Goal: Transaction & Acquisition: Book appointment/travel/reservation

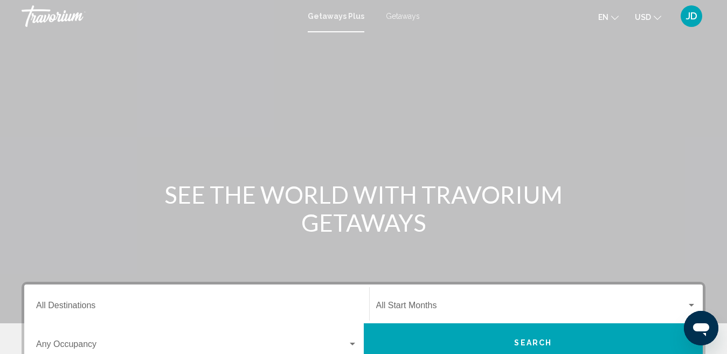
click at [391, 13] on span "Getaways" at bounding box center [403, 16] width 34 height 9
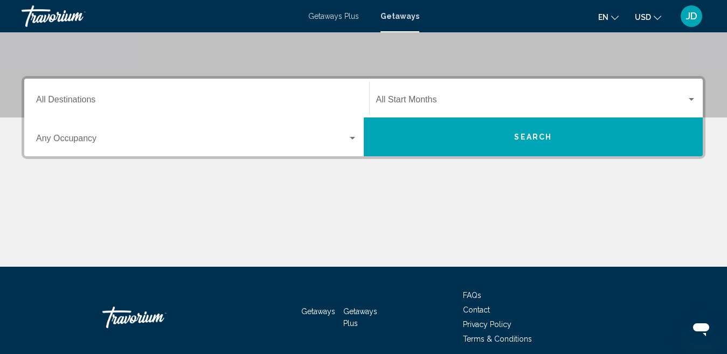
scroll to position [214, 0]
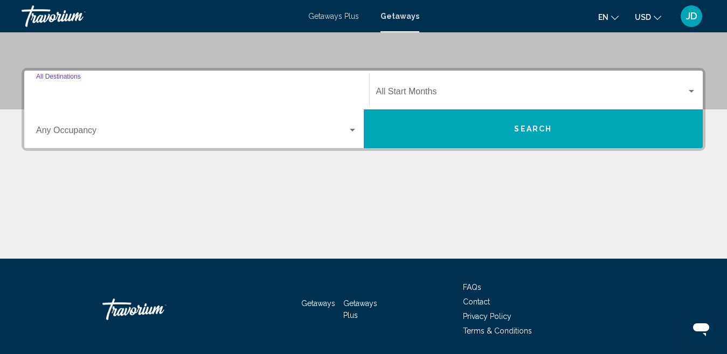
click at [141, 89] on input "Destination All Destinations" at bounding box center [196, 94] width 321 height 10
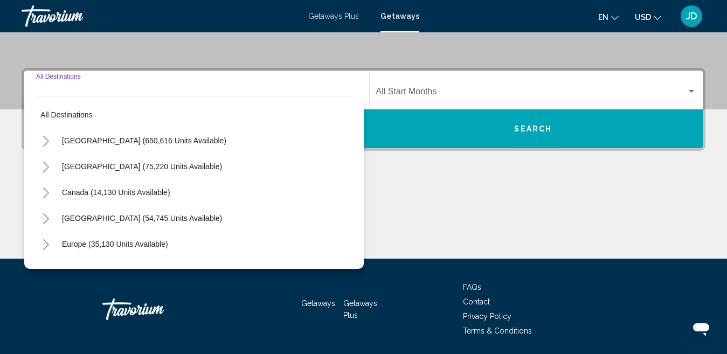
scroll to position [247, 0]
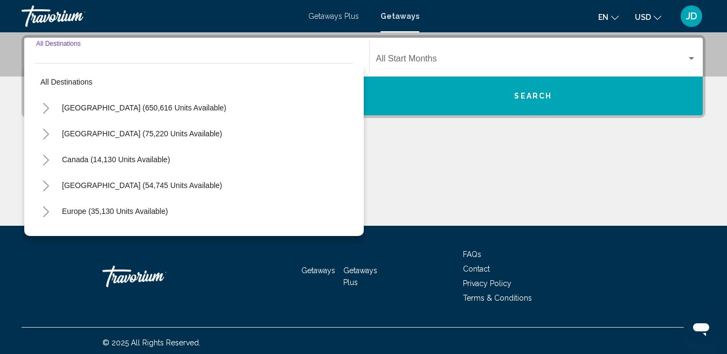
click at [41, 106] on button "Toggle United States (650,616 units available)" at bounding box center [46, 108] width 22 height 22
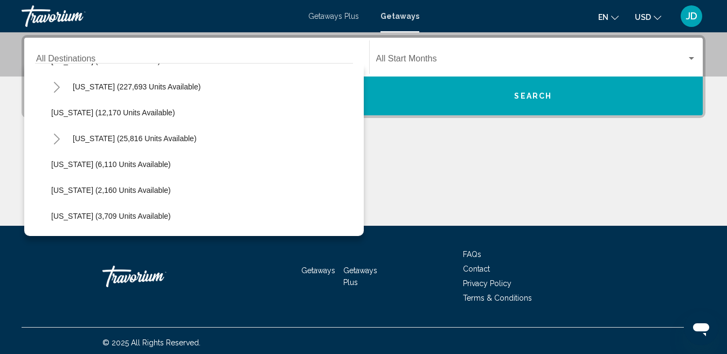
scroll to position [180, 0]
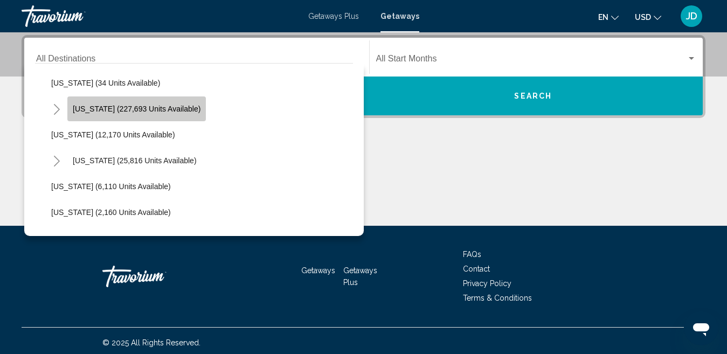
click at [172, 107] on span "Florida (227,693 units available)" at bounding box center [137, 109] width 128 height 9
type input "**********"
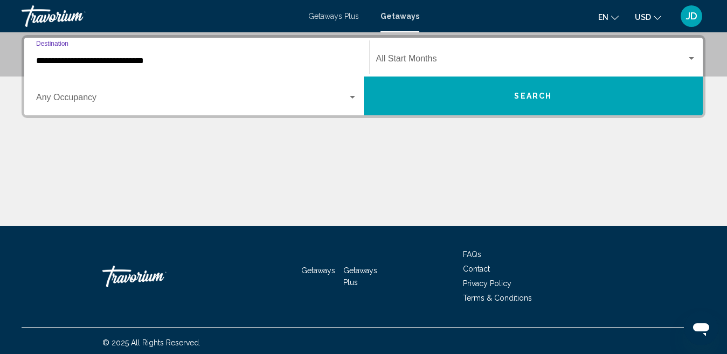
click at [144, 106] on div "Occupancy Any Occupancy" at bounding box center [196, 96] width 321 height 34
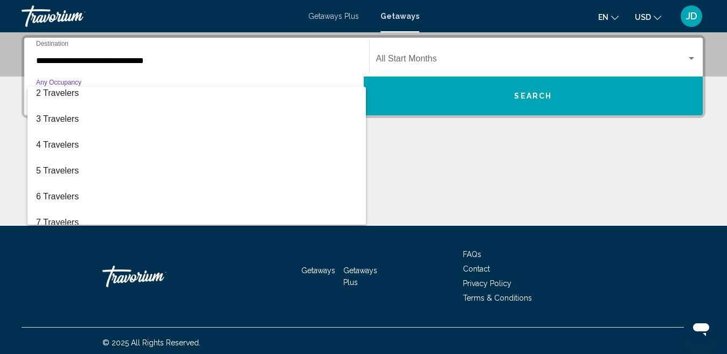
scroll to position [37, 0]
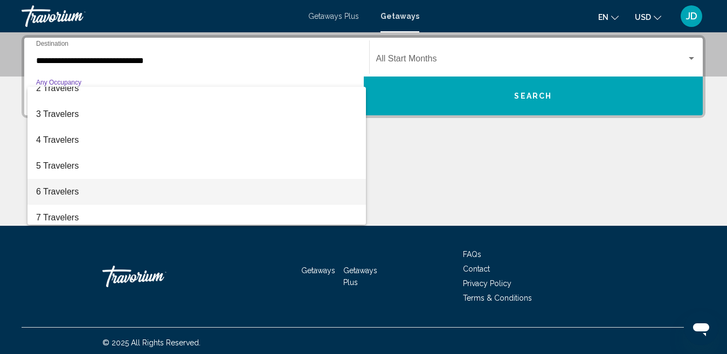
click at [65, 191] on span "6 Travelers" at bounding box center [196, 192] width 321 height 26
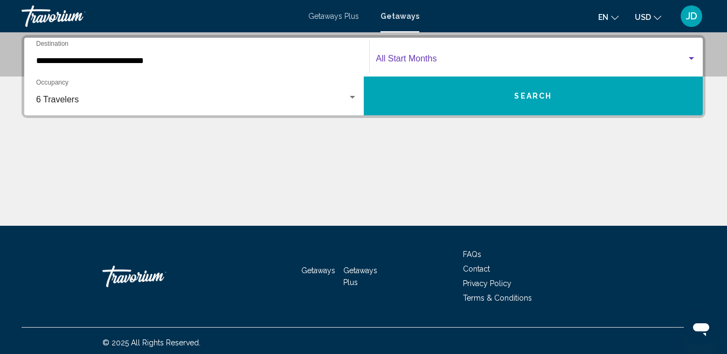
click at [416, 60] on span "Search widget" at bounding box center [531, 61] width 311 height 10
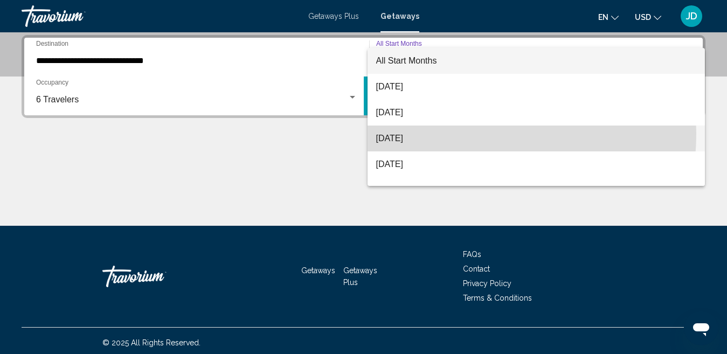
click at [443, 134] on span "[DATE]" at bounding box center [536, 139] width 321 height 26
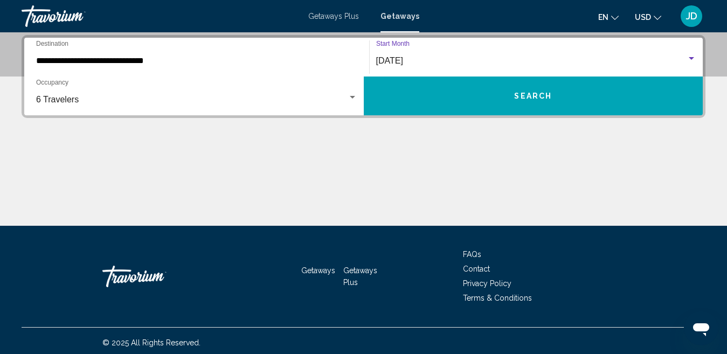
click at [459, 100] on button "Search" at bounding box center [534, 96] width 340 height 39
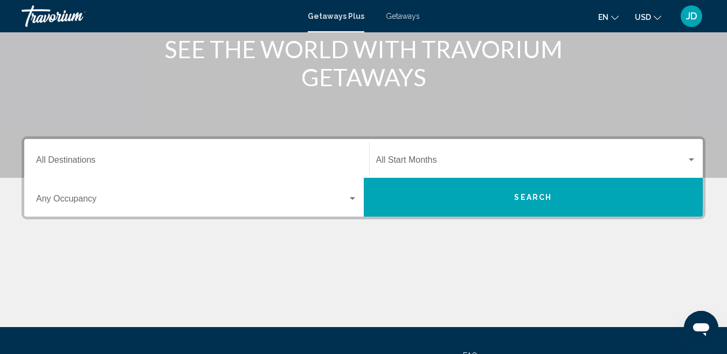
scroll to position [150, 0]
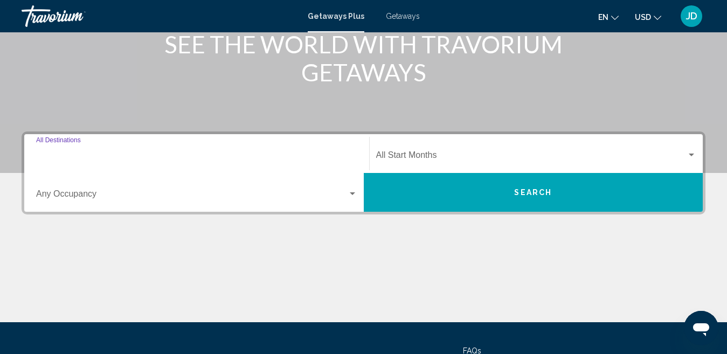
click at [169, 155] on input "Destination All Destinations" at bounding box center [196, 158] width 321 height 10
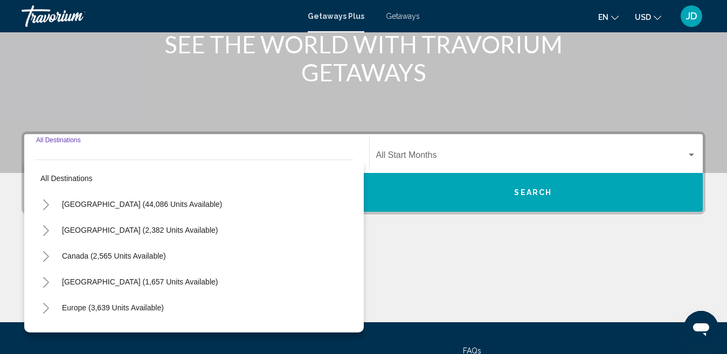
scroll to position [247, 0]
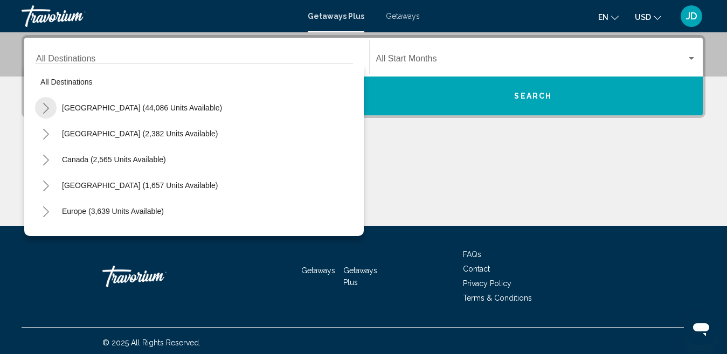
click at [44, 104] on icon "Toggle United States (44,086 units available)" at bounding box center [46, 108] width 6 height 11
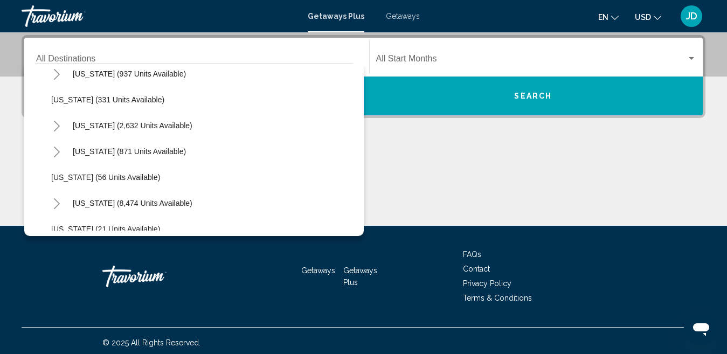
scroll to position [90, 0]
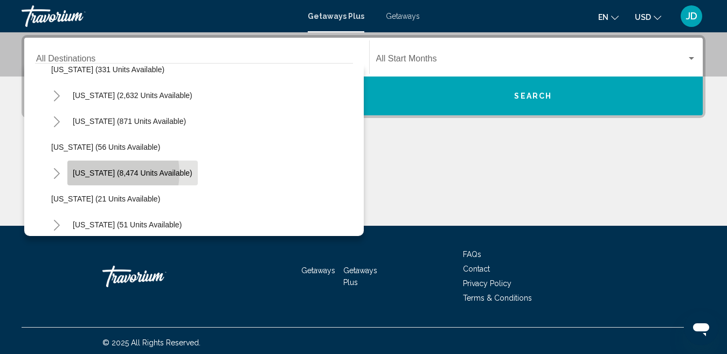
click at [105, 173] on span "[US_STATE] (8,474 units available)" at bounding box center [133, 173] width 120 height 9
type input "**********"
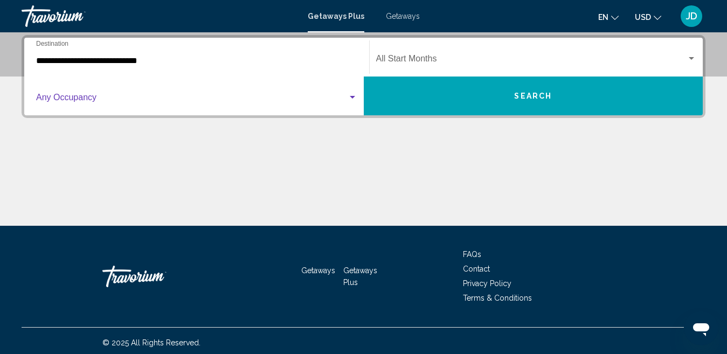
click at [202, 103] on span "Search widget" at bounding box center [191, 100] width 311 height 10
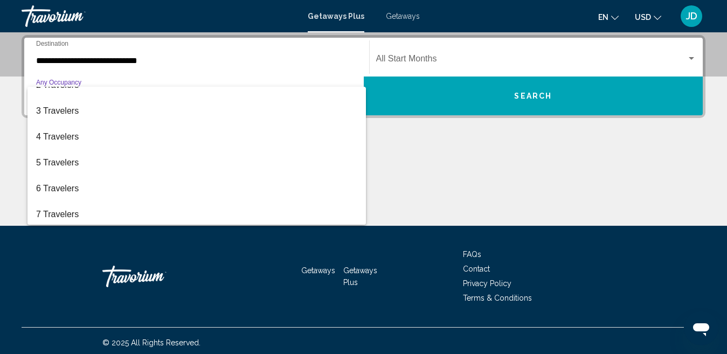
scroll to position [49, 0]
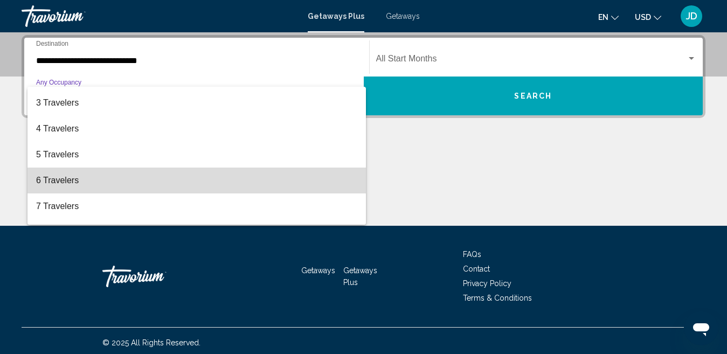
click at [207, 180] on span "6 Travelers" at bounding box center [196, 181] width 321 height 26
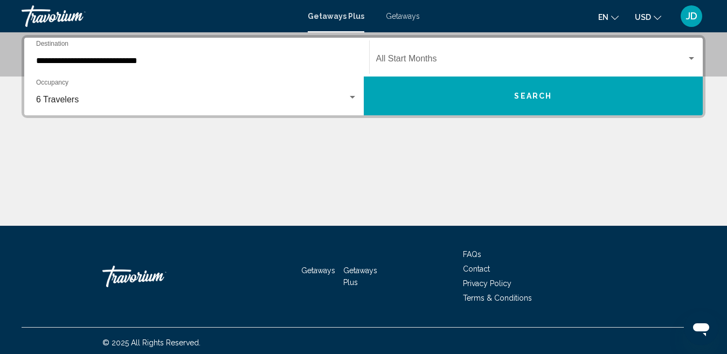
click at [409, 54] on div "Start Month All Start Months" at bounding box center [536, 57] width 321 height 34
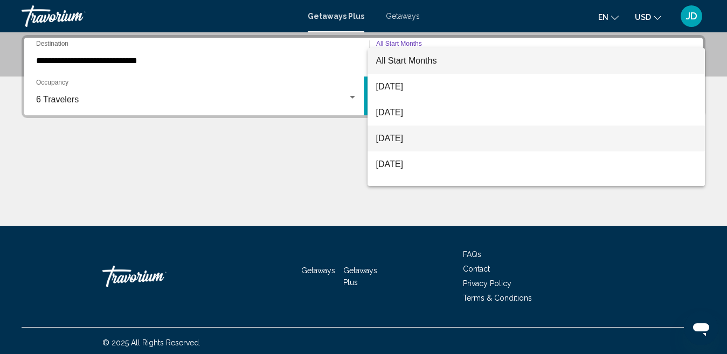
click at [441, 140] on span "[DATE]" at bounding box center [536, 139] width 321 height 26
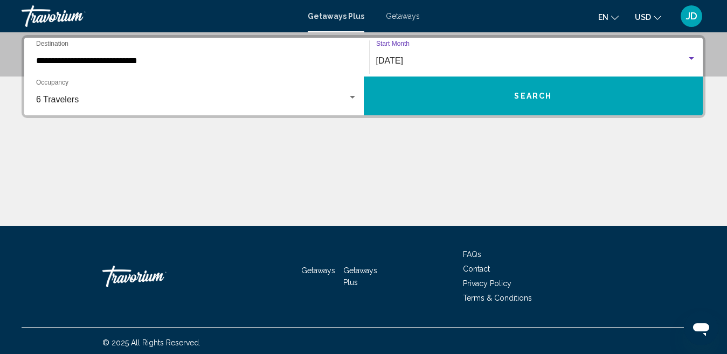
click at [456, 96] on button "Search" at bounding box center [534, 96] width 340 height 39
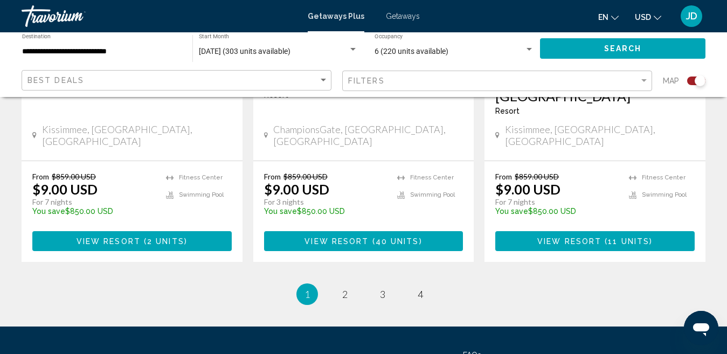
scroll to position [1818, 0]
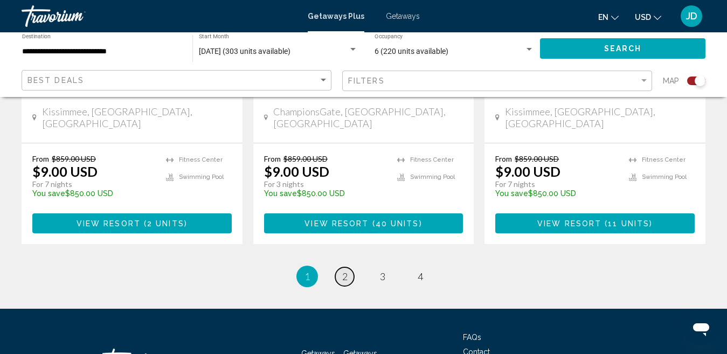
click at [336, 267] on link "page 2" at bounding box center [344, 276] width 19 height 19
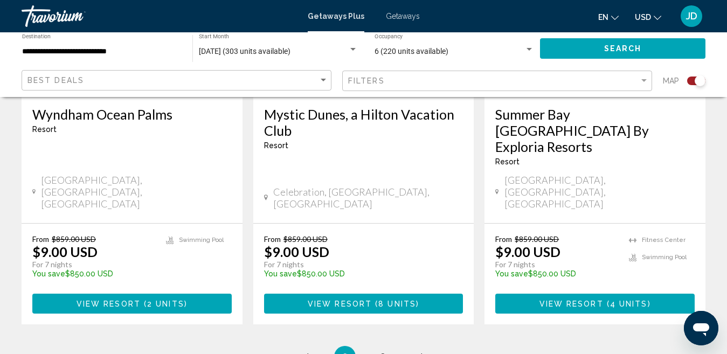
scroll to position [1763, 0]
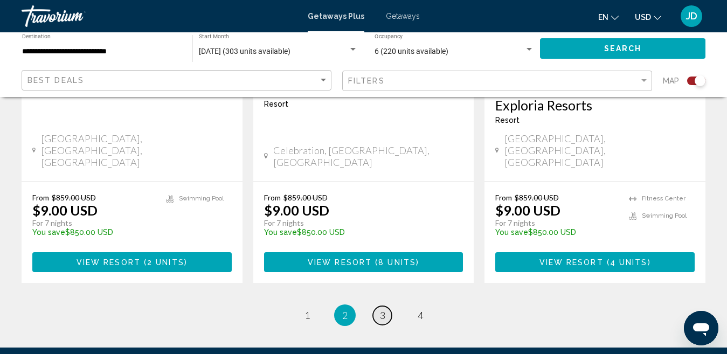
click at [375, 306] on link "page 3" at bounding box center [382, 315] width 19 height 19
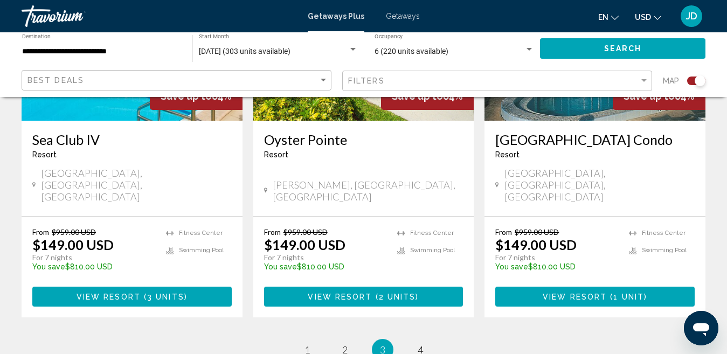
scroll to position [1760, 0]
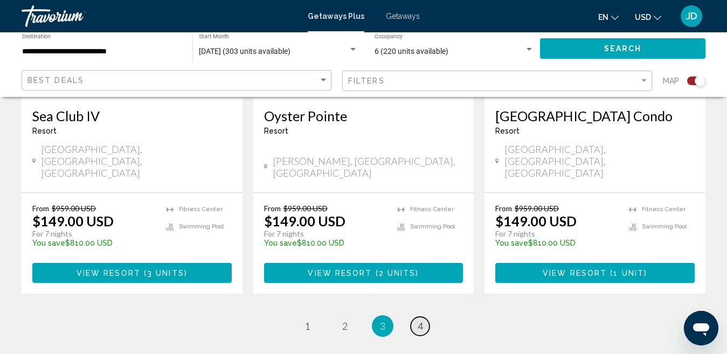
click at [422, 320] on span "4" at bounding box center [420, 326] width 5 height 12
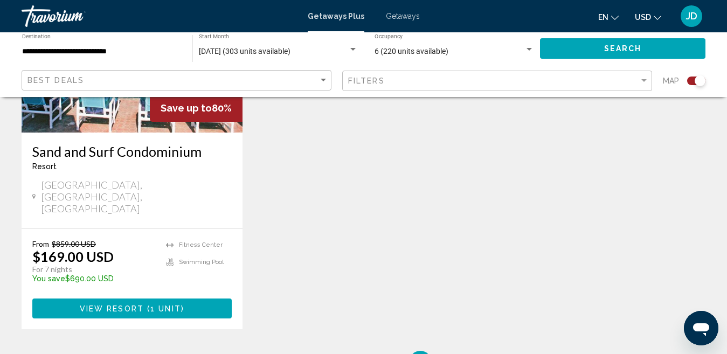
scroll to position [609, 0]
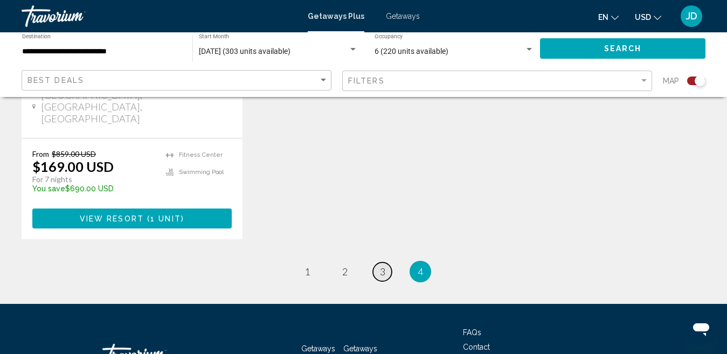
click at [382, 266] on span "3" at bounding box center [382, 272] width 5 height 12
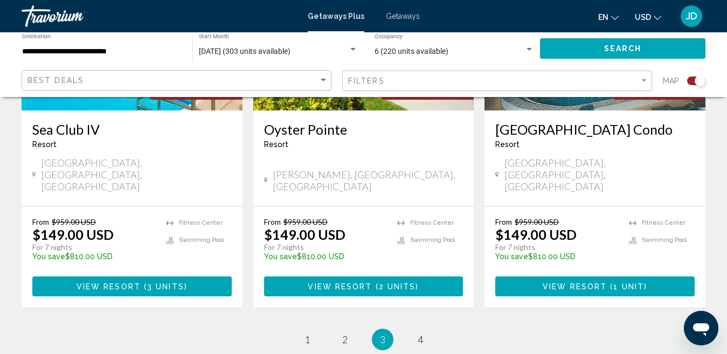
scroll to position [1788, 0]
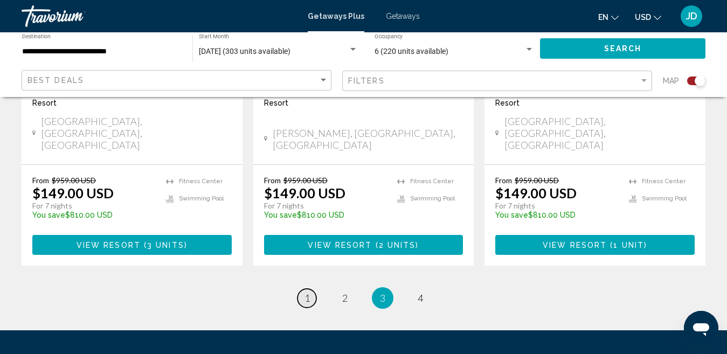
click at [309, 292] on span "1" at bounding box center [306, 298] width 5 height 12
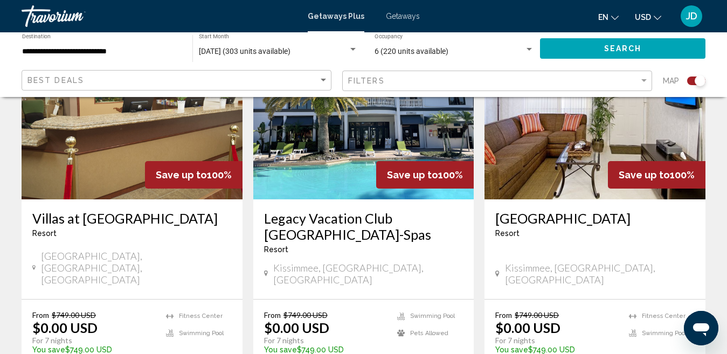
scroll to position [460, 0]
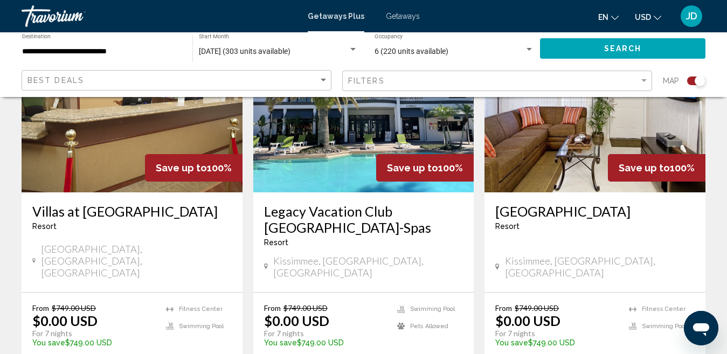
click at [179, 116] on img "Main content" at bounding box center [132, 106] width 221 height 172
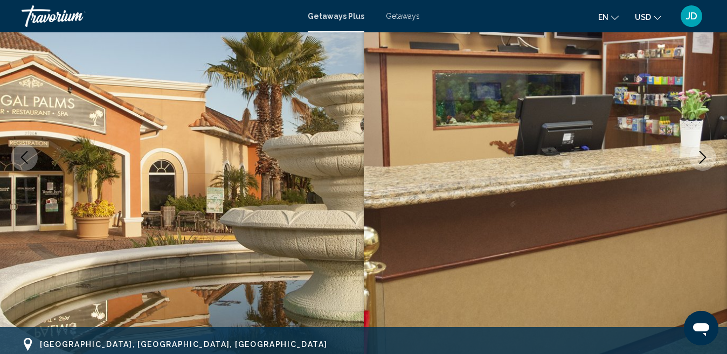
scroll to position [144, 0]
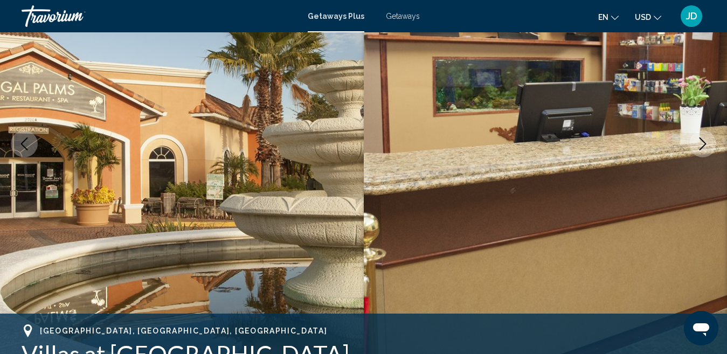
click at [710, 150] on button "Next image" at bounding box center [702, 143] width 27 height 27
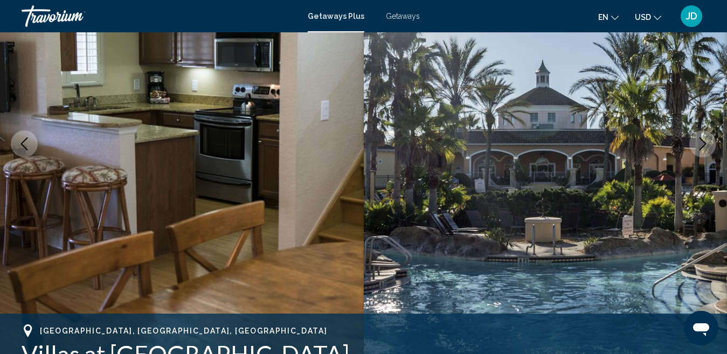
click at [710, 150] on button "Next image" at bounding box center [702, 143] width 27 height 27
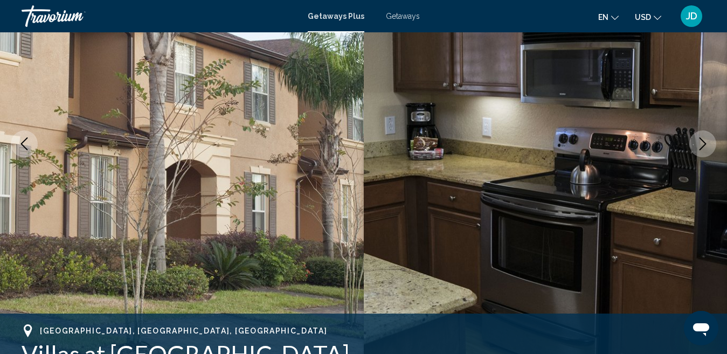
click at [710, 150] on button "Next image" at bounding box center [702, 143] width 27 height 27
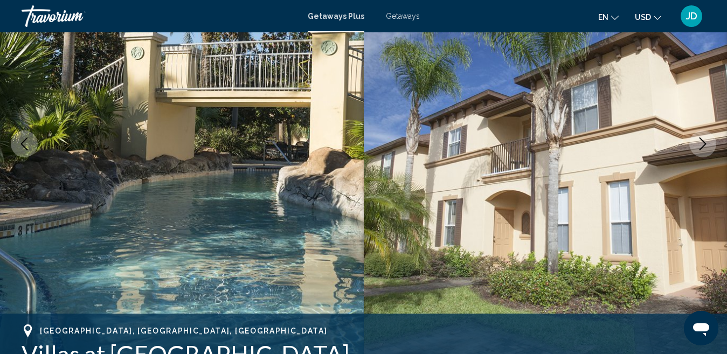
click at [710, 150] on button "Next image" at bounding box center [702, 143] width 27 height 27
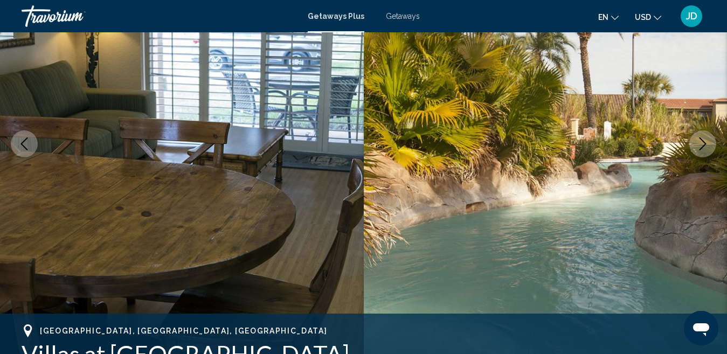
click at [710, 150] on button "Next image" at bounding box center [702, 143] width 27 height 27
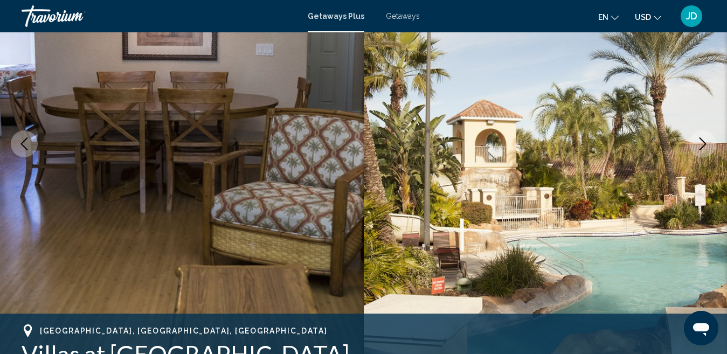
click at [710, 150] on button "Next image" at bounding box center [702, 143] width 27 height 27
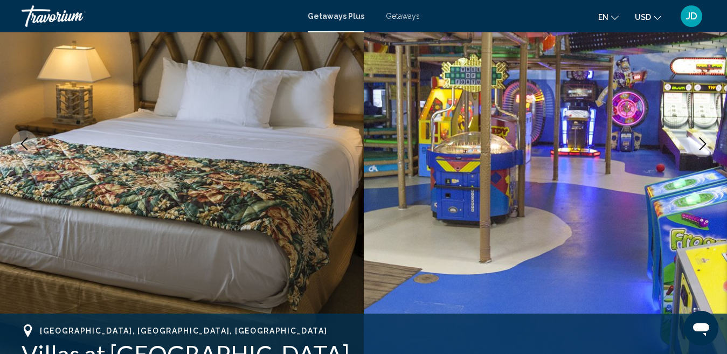
click at [710, 150] on button "Next image" at bounding box center [702, 143] width 27 height 27
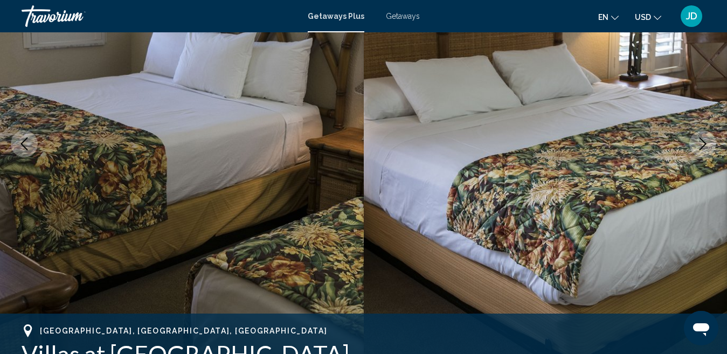
click at [710, 150] on button "Next image" at bounding box center [702, 143] width 27 height 27
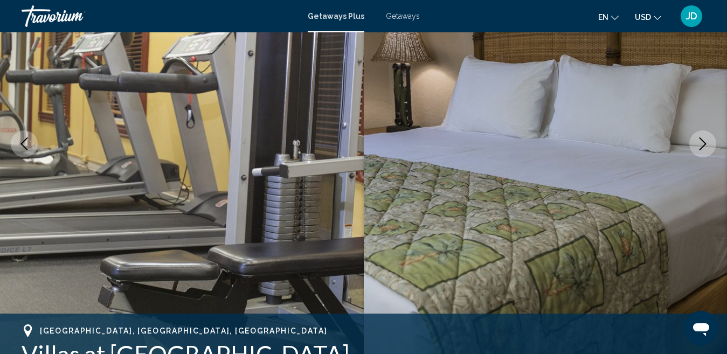
click at [710, 150] on button "Next image" at bounding box center [702, 143] width 27 height 27
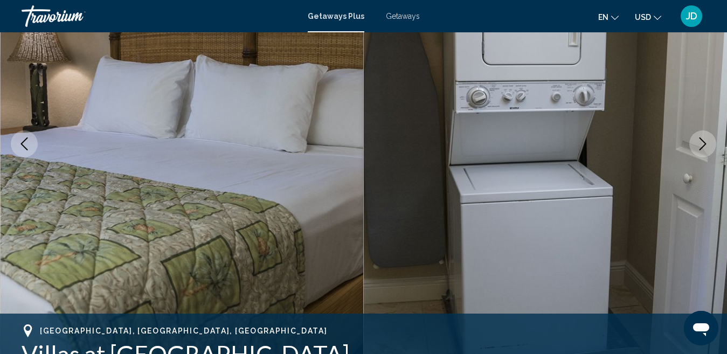
click at [710, 150] on button "Next image" at bounding box center [702, 143] width 27 height 27
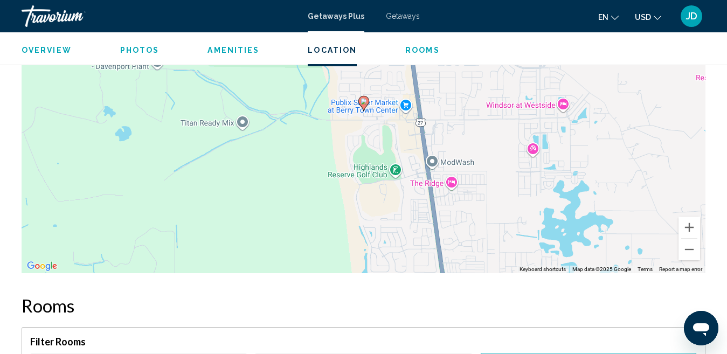
scroll to position [1792, 0]
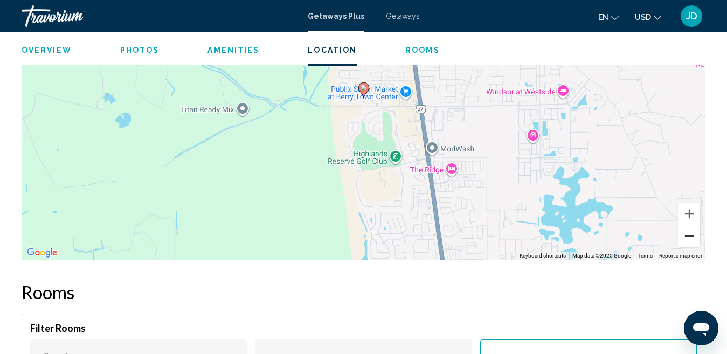
click at [683, 238] on button "Zoom out" at bounding box center [689, 236] width 22 height 22
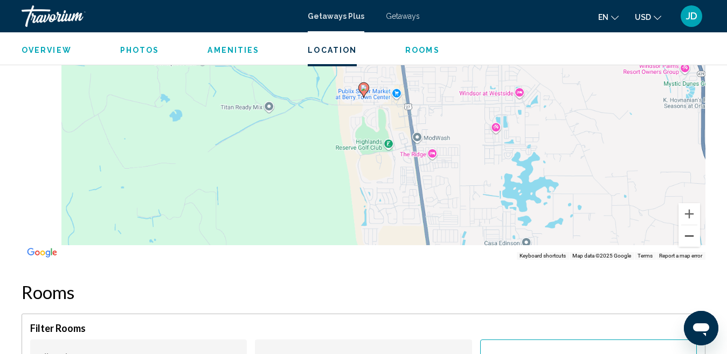
click at [683, 238] on button "Zoom out" at bounding box center [689, 236] width 22 height 22
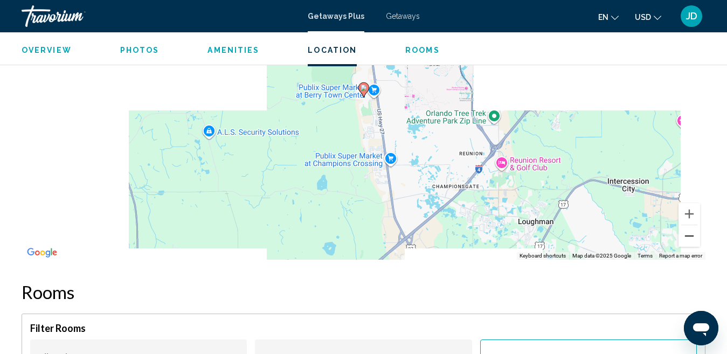
click at [683, 238] on button "Zoom out" at bounding box center [689, 236] width 22 height 22
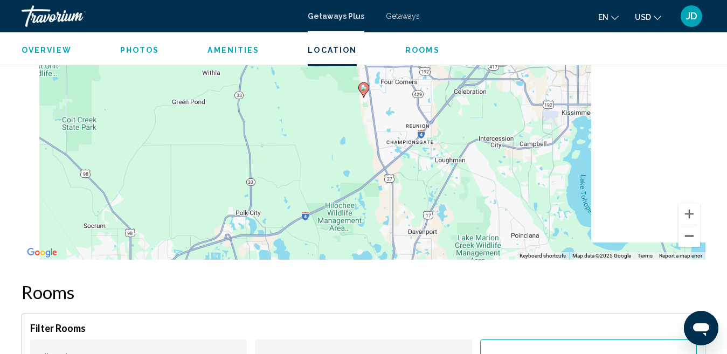
click at [683, 238] on button "Zoom out" at bounding box center [689, 236] width 22 height 22
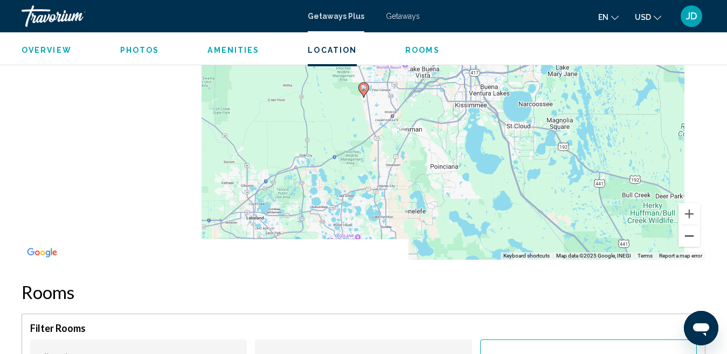
click at [683, 238] on button "Zoom out" at bounding box center [689, 236] width 22 height 22
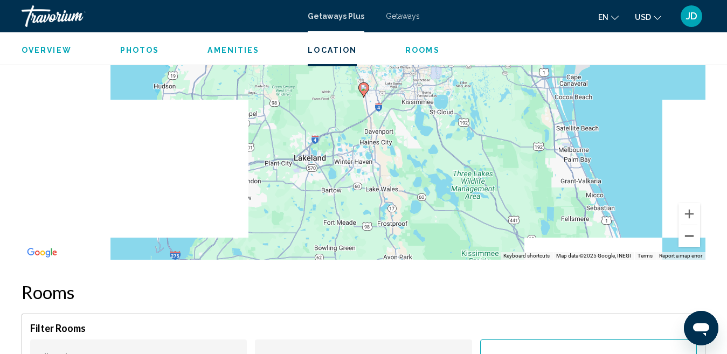
click at [683, 238] on button "Zoom out" at bounding box center [689, 236] width 22 height 22
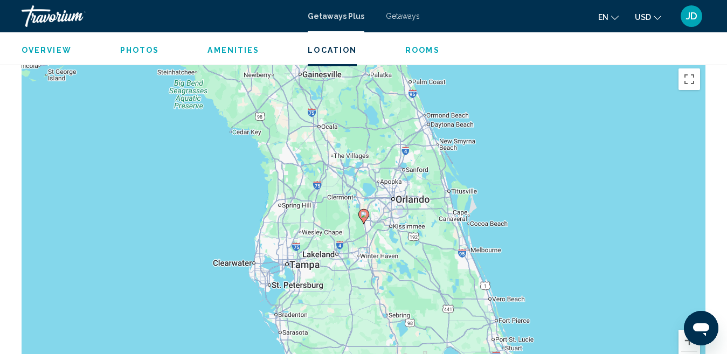
scroll to position [1653, 0]
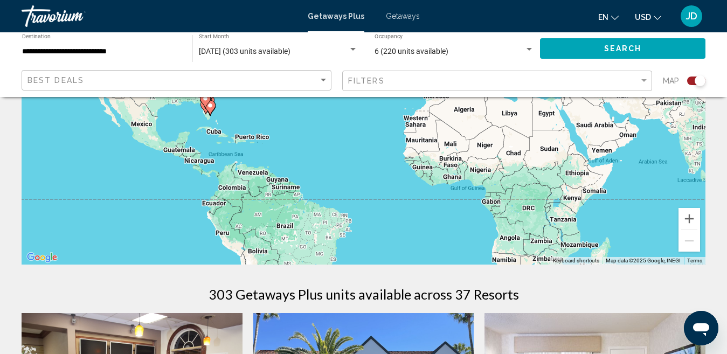
scroll to position [170, 0]
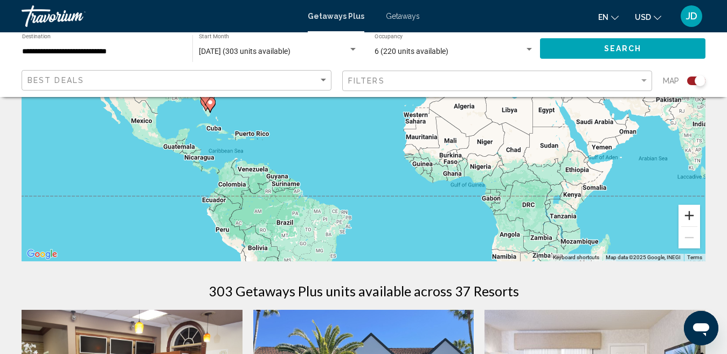
click at [691, 215] on button "Zoom in" at bounding box center [689, 216] width 22 height 22
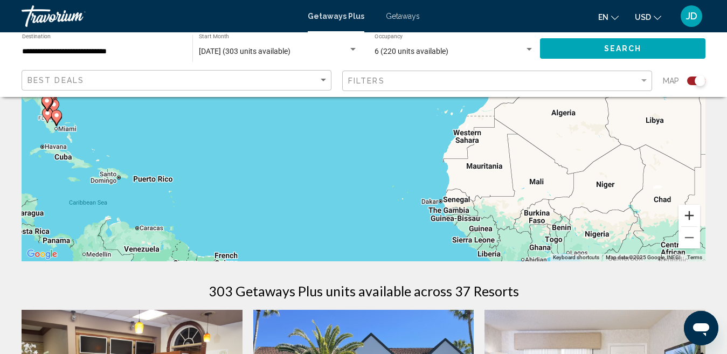
click at [691, 215] on button "Zoom in" at bounding box center [689, 216] width 22 height 22
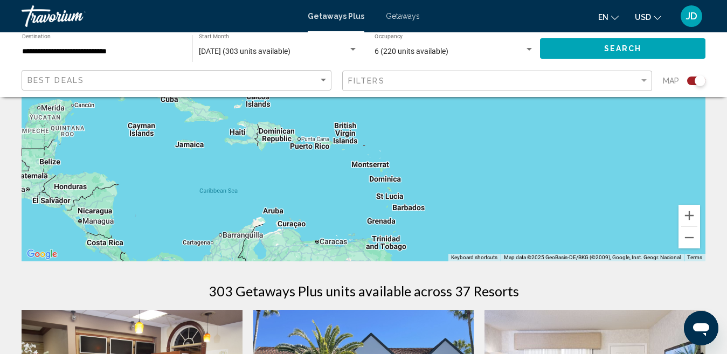
drag, startPoint x: 81, startPoint y: 215, endPoint x: 488, endPoint y: 100, distance: 422.7
click at [488, 100] on div "Main content" at bounding box center [364, 99] width 684 height 323
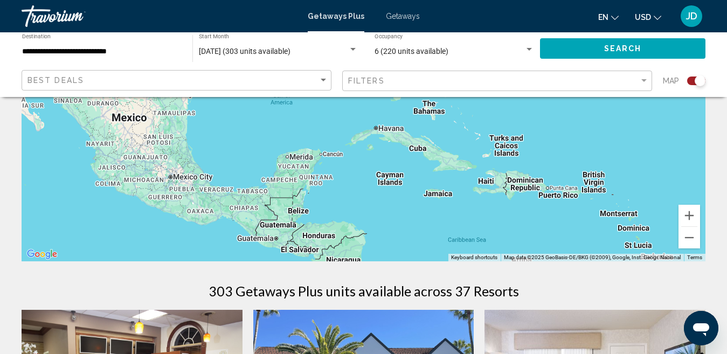
drag, startPoint x: 202, startPoint y: 179, endPoint x: 428, endPoint y: 228, distance: 231.1
click at [428, 228] on div "To activate drag with keyboard, press Alt + Enter. Once in keyboard drag state,…" at bounding box center [364, 99] width 684 height 323
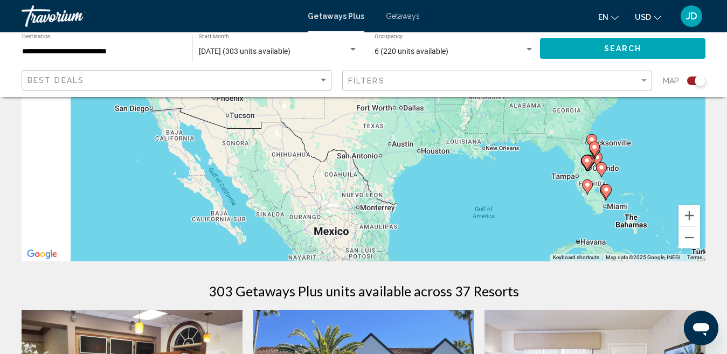
drag, startPoint x: 233, startPoint y: 140, endPoint x: 432, endPoint y: 252, distance: 228.3
click at [432, 252] on div "To activate drag with keyboard, press Alt + Enter. Once in keyboard drag state,…" at bounding box center [364, 99] width 684 height 323
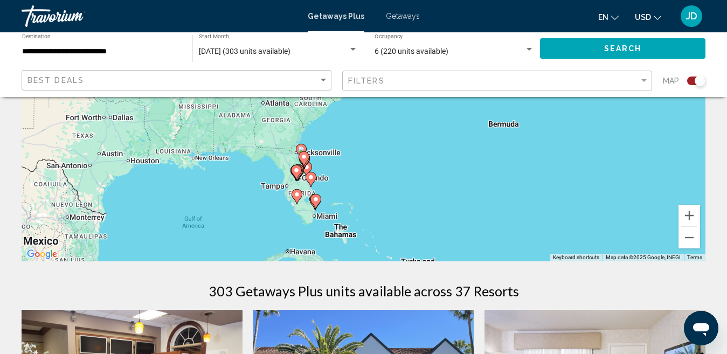
drag, startPoint x: 537, startPoint y: 220, endPoint x: 248, endPoint y: 227, distance: 289.5
click at [248, 227] on div "To activate drag with keyboard, press Alt + Enter. Once in keyboard drag state,…" at bounding box center [364, 99] width 684 height 323
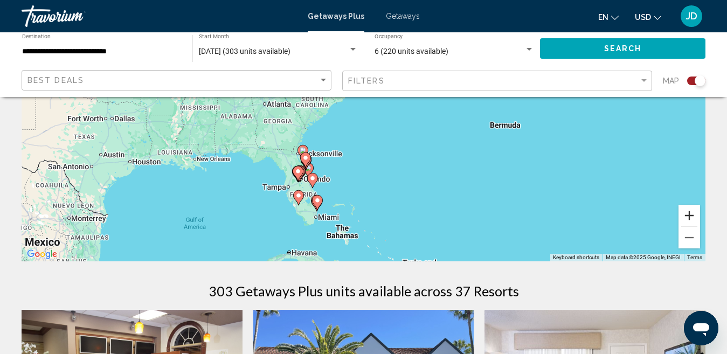
click at [689, 214] on button "Zoom in" at bounding box center [689, 216] width 22 height 22
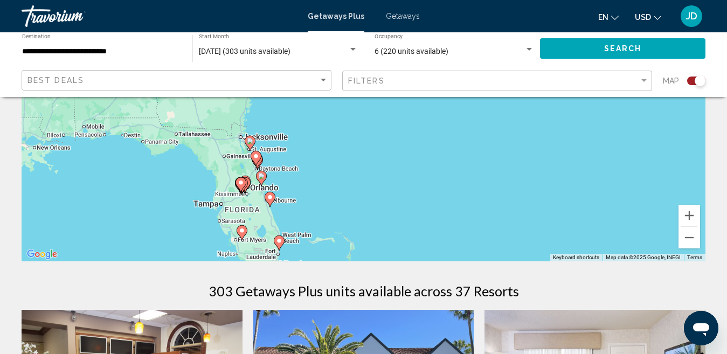
drag, startPoint x: 350, startPoint y: 240, endPoint x: 362, endPoint y: 173, distance: 68.3
click at [362, 173] on div "To activate drag with keyboard, press Alt + Enter. Once in keyboard drag state,…" at bounding box center [364, 99] width 684 height 323
click at [694, 214] on button "Zoom in" at bounding box center [689, 216] width 22 height 22
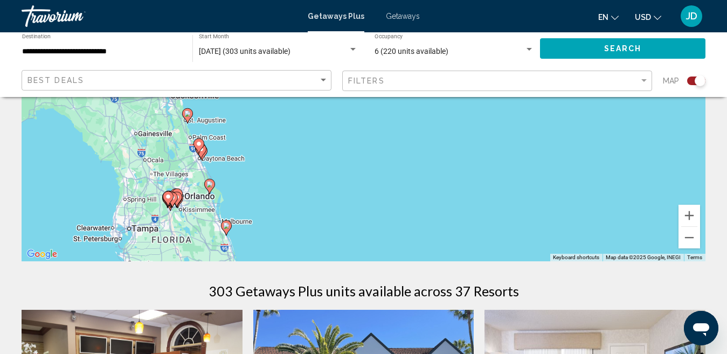
drag, startPoint x: 370, startPoint y: 241, endPoint x: 419, endPoint y: 160, distance: 95.7
click at [419, 160] on div "To activate drag with keyboard, press Alt + Enter. Once in keyboard drag state,…" at bounding box center [364, 99] width 684 height 323
click at [688, 216] on button "Zoom in" at bounding box center [689, 216] width 22 height 22
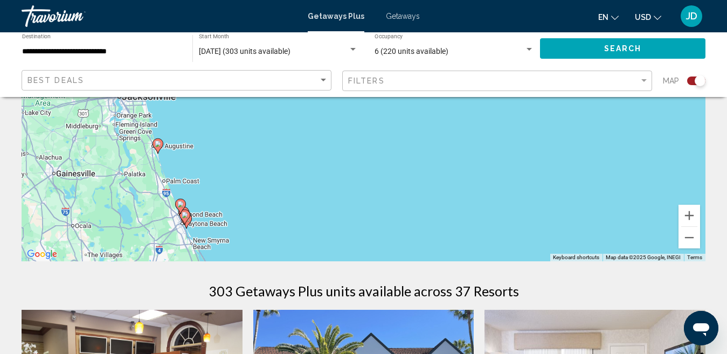
drag, startPoint x: 133, startPoint y: 206, endPoint x: 281, endPoint y: 212, distance: 147.8
click at [281, 212] on div "To activate drag with keyboard, press Alt + Enter. Once in keyboard drag state,…" at bounding box center [364, 99] width 684 height 323
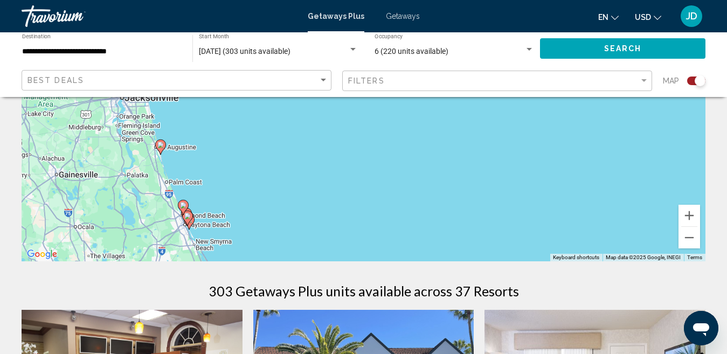
click at [186, 151] on div "To activate drag with keyboard, press Alt + Enter. Once in keyboard drag state,…" at bounding box center [364, 99] width 684 height 323
click at [160, 147] on image "Main content" at bounding box center [160, 145] width 6 height 6
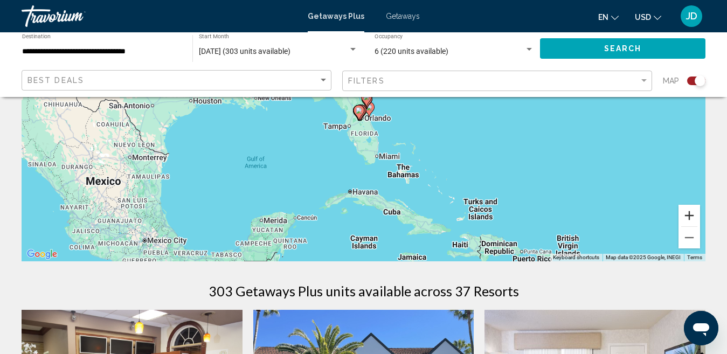
click at [688, 218] on button "Zoom in" at bounding box center [689, 216] width 22 height 22
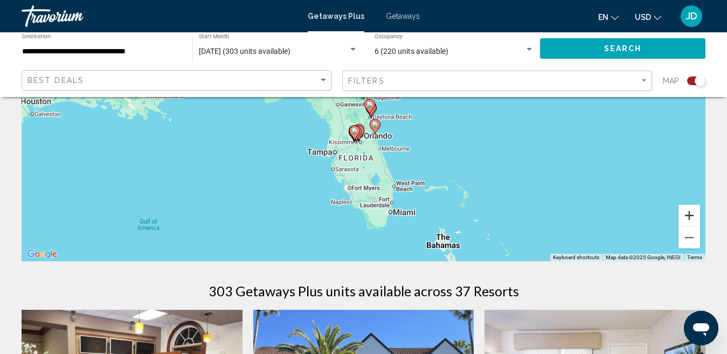
click at [688, 218] on button "Zoom in" at bounding box center [689, 216] width 22 height 22
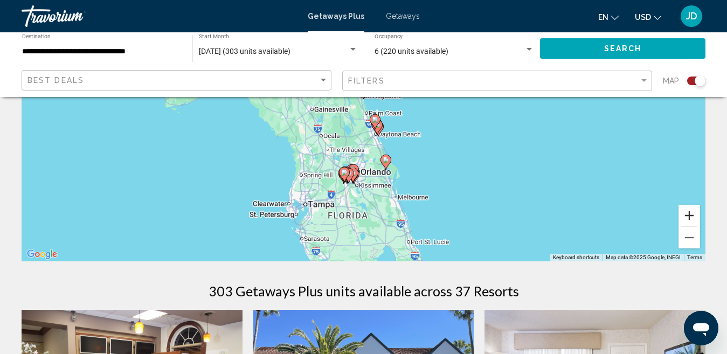
click at [688, 218] on button "Zoom in" at bounding box center [689, 216] width 22 height 22
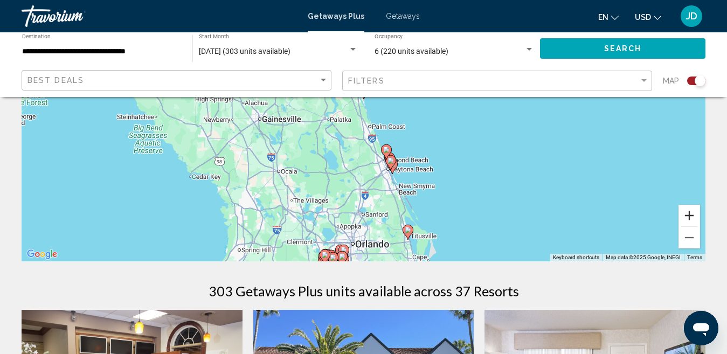
click at [688, 218] on button "Zoom in" at bounding box center [689, 216] width 22 height 22
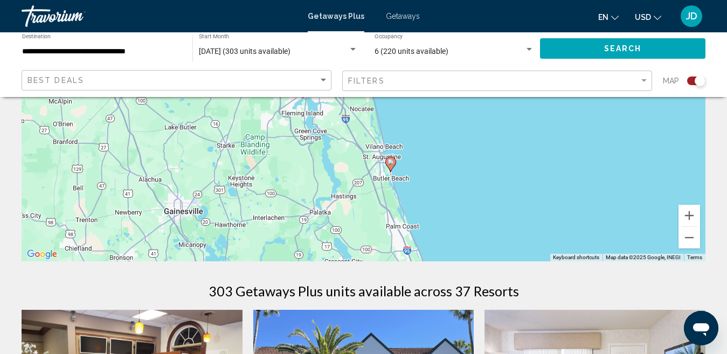
drag, startPoint x: 484, startPoint y: 177, endPoint x: 511, endPoint y: 251, distance: 78.6
click at [511, 251] on div "To activate drag with keyboard, press Alt + Enter. Once in keyboard drag state,…" at bounding box center [364, 99] width 684 height 323
click at [684, 217] on button "Zoom in" at bounding box center [689, 216] width 22 height 22
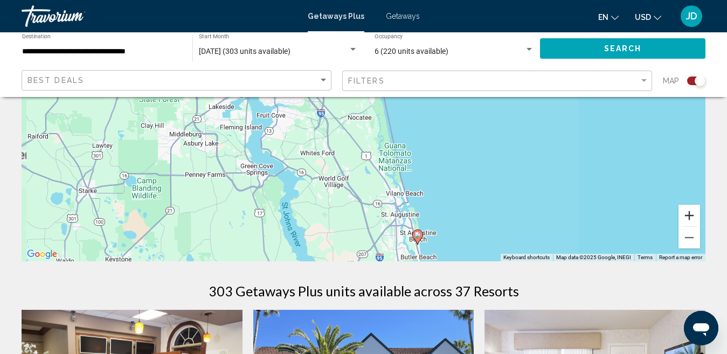
click at [684, 217] on button "Zoom in" at bounding box center [689, 216] width 22 height 22
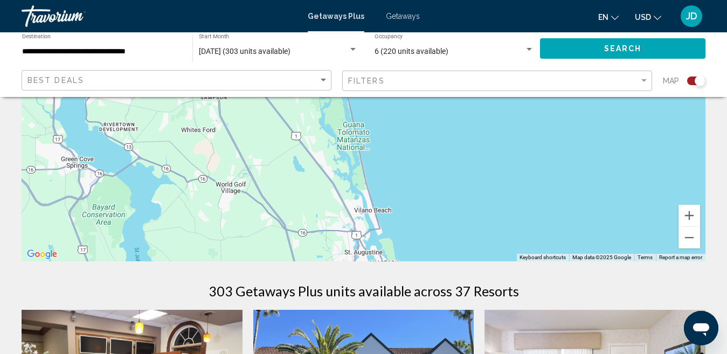
drag, startPoint x: 565, startPoint y: 229, endPoint x: 491, endPoint y: 153, distance: 106.7
click at [491, 153] on div "To activate drag with keyboard, press Alt + Enter. Once in keyboard drag state,…" at bounding box center [364, 99] width 684 height 323
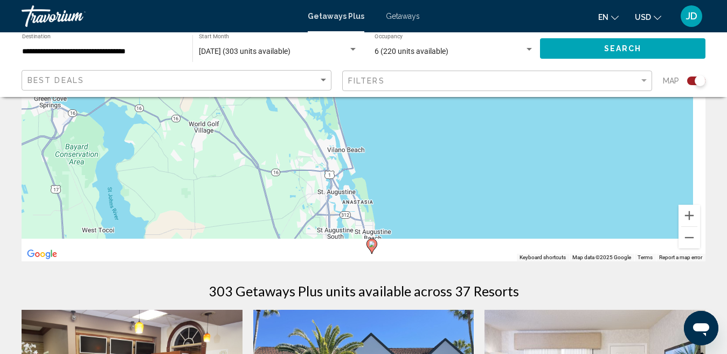
drag, startPoint x: 495, startPoint y: 179, endPoint x: 456, endPoint y: 94, distance: 93.1
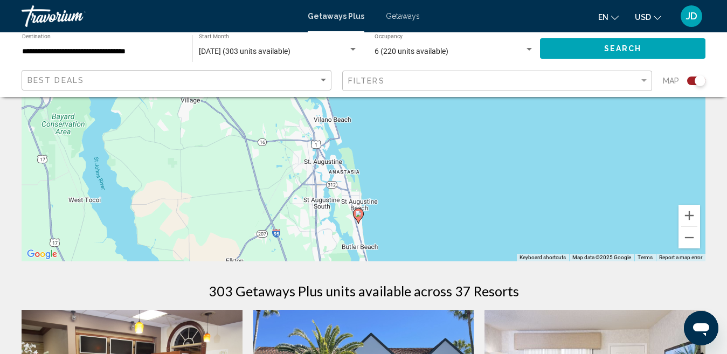
click at [356, 213] on image "Main content" at bounding box center [358, 214] width 6 height 6
type input "**********"
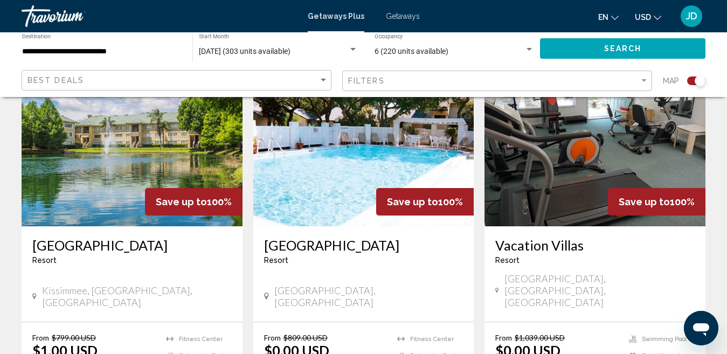
scroll to position [824, 0]
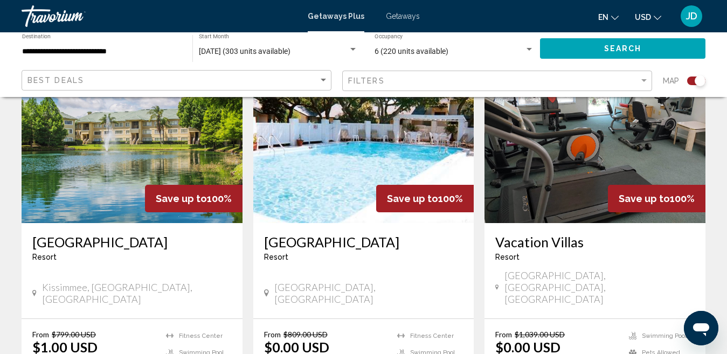
click at [347, 178] on img "Main content" at bounding box center [363, 137] width 221 height 172
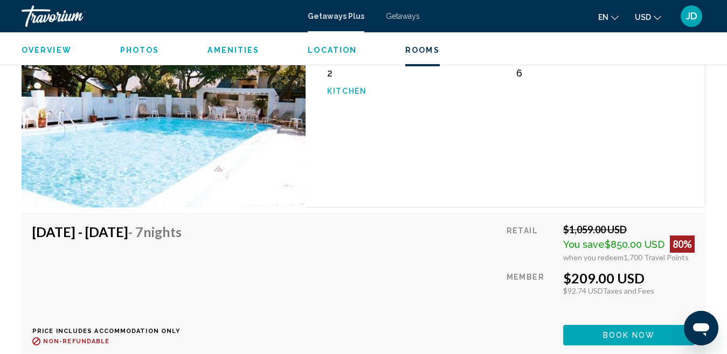
scroll to position [1816, 0]
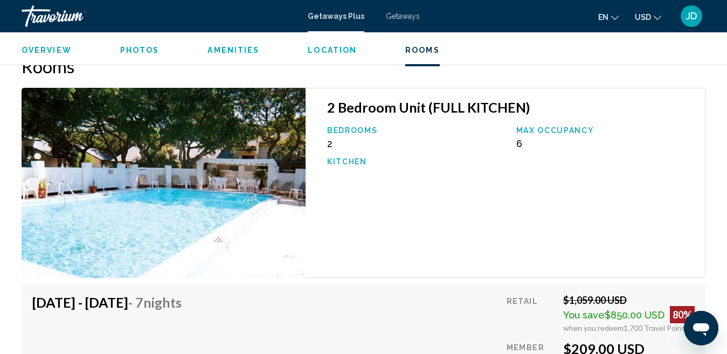
drag, startPoint x: 725, startPoint y: 239, endPoint x: 725, endPoint y: 223, distance: 16.7
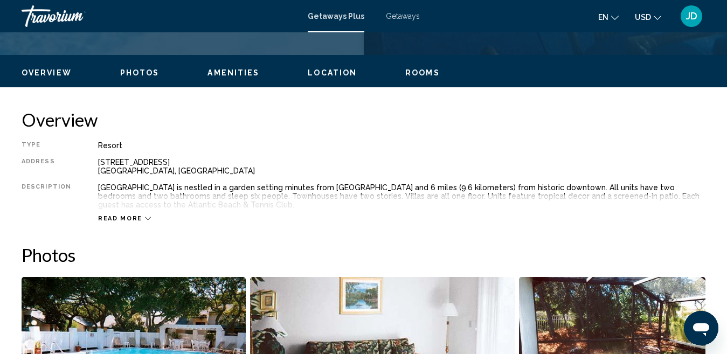
scroll to position [504, 0]
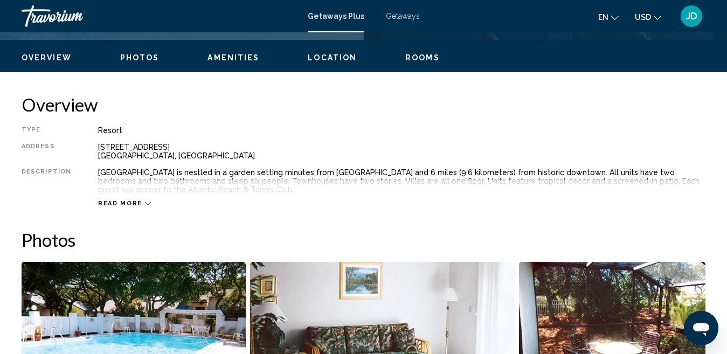
click at [136, 200] on span "Read more" at bounding box center [120, 203] width 44 height 7
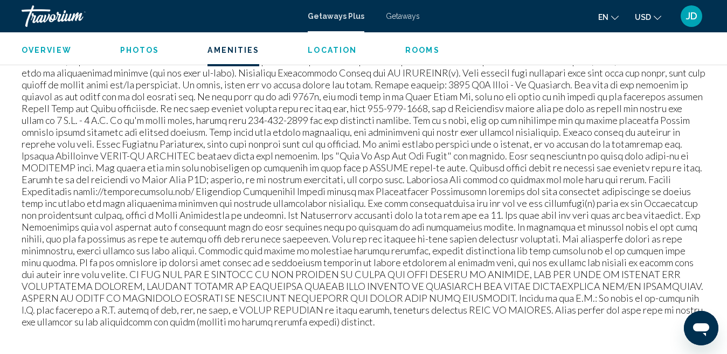
scroll to position [1155, 0]
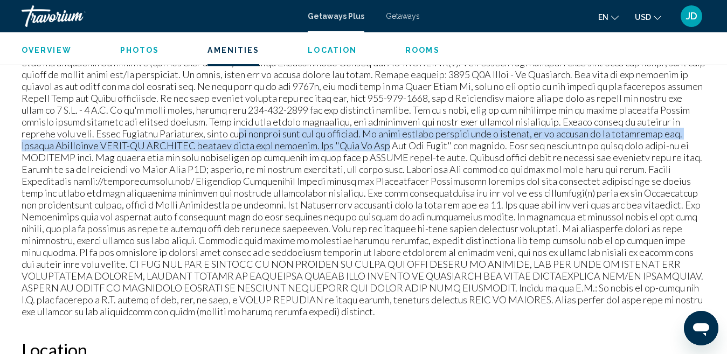
drag, startPoint x: 99, startPoint y: 132, endPoint x: 207, endPoint y: 146, distance: 109.7
click at [207, 146] on p "Main content" at bounding box center [364, 151] width 684 height 332
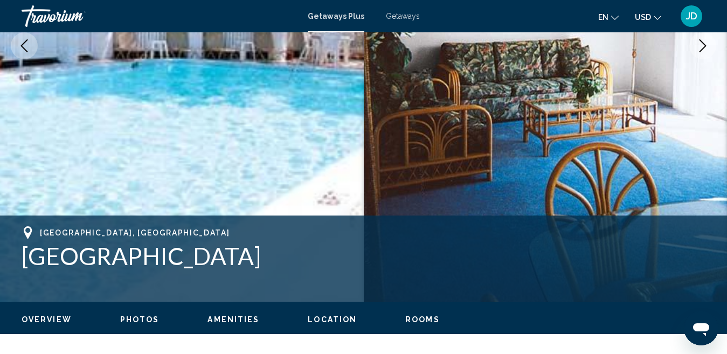
scroll to position [252, 0]
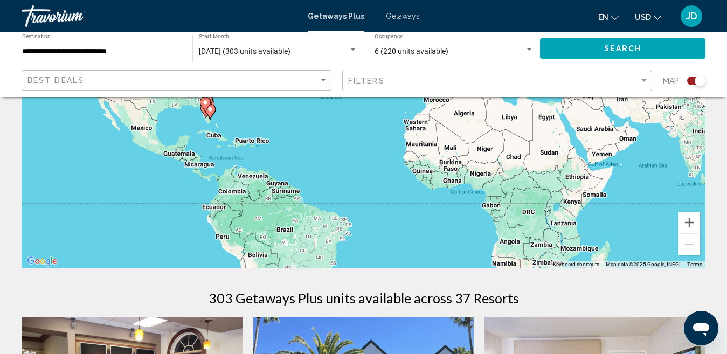
scroll to position [159, 0]
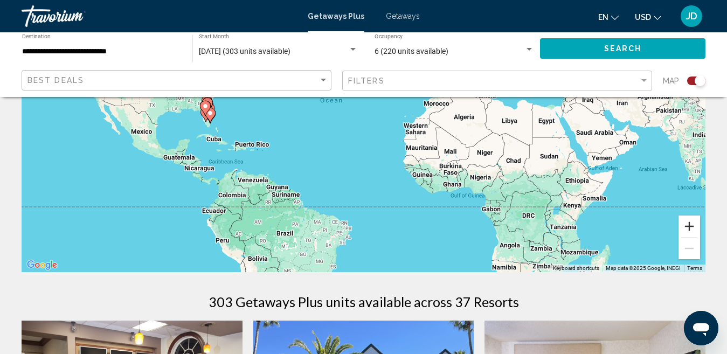
click at [681, 227] on button "Zoom in" at bounding box center [689, 227] width 22 height 22
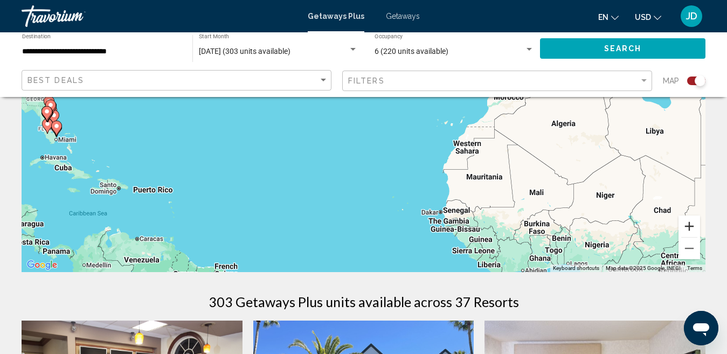
click at [681, 227] on button "Zoom in" at bounding box center [689, 227] width 22 height 22
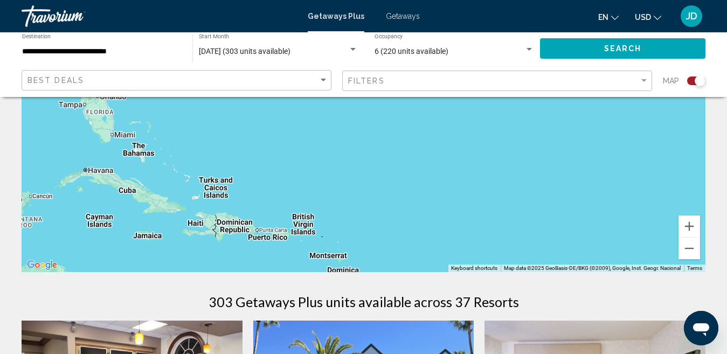
drag, startPoint x: 368, startPoint y: 250, endPoint x: 736, endPoint y: 212, distance: 370.0
click at [727, 195] on html "**********" at bounding box center [363, 18] width 727 height 354
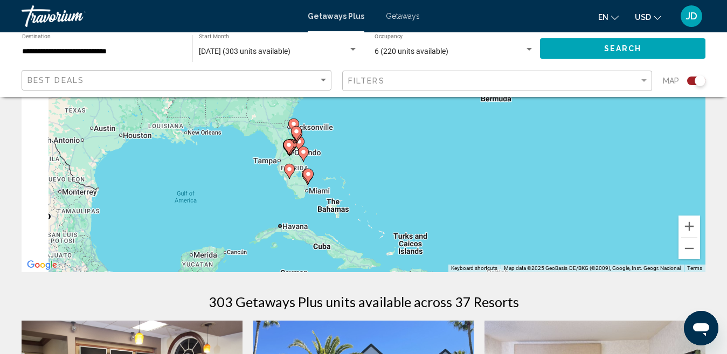
drag, startPoint x: 393, startPoint y: 191, endPoint x: 592, endPoint y: 265, distance: 212.6
click at [592, 265] on div "To activate drag with keyboard, press Alt + Enter. Once in keyboard drag state,…" at bounding box center [364, 110] width 684 height 323
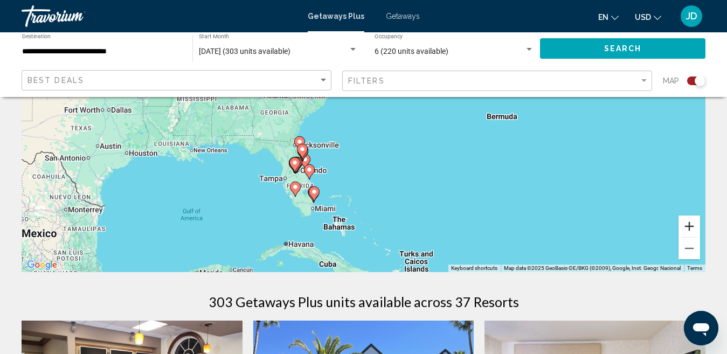
click at [688, 226] on button "Zoom in" at bounding box center [689, 227] width 22 height 22
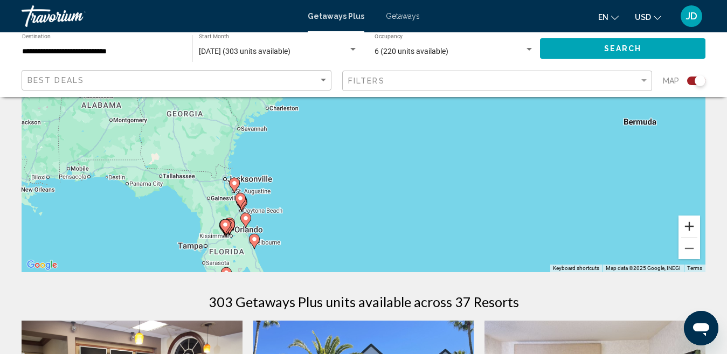
click at [688, 226] on button "Zoom in" at bounding box center [689, 227] width 22 height 22
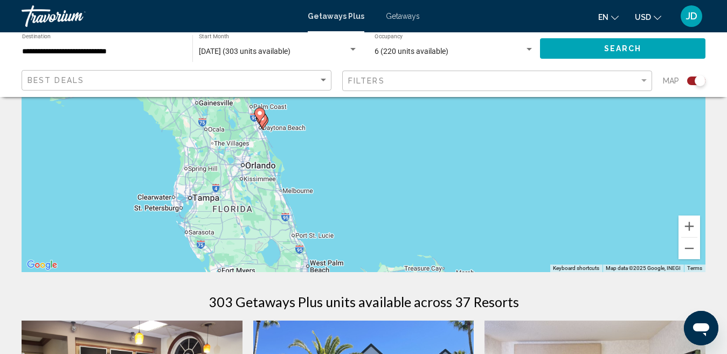
drag, startPoint x: 373, startPoint y: 253, endPoint x: 516, endPoint y: 68, distance: 233.5
click at [694, 227] on button "Zoom in" at bounding box center [689, 227] width 22 height 22
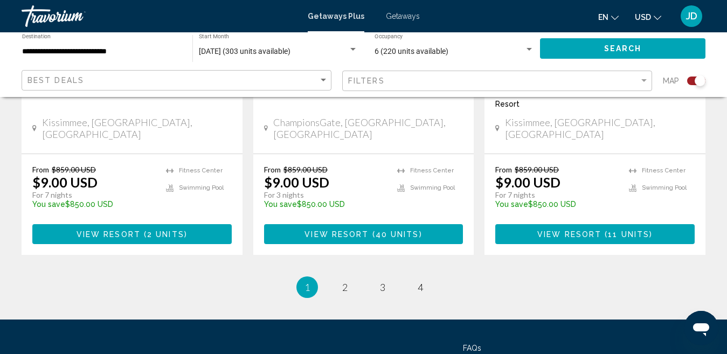
scroll to position [1814, 0]
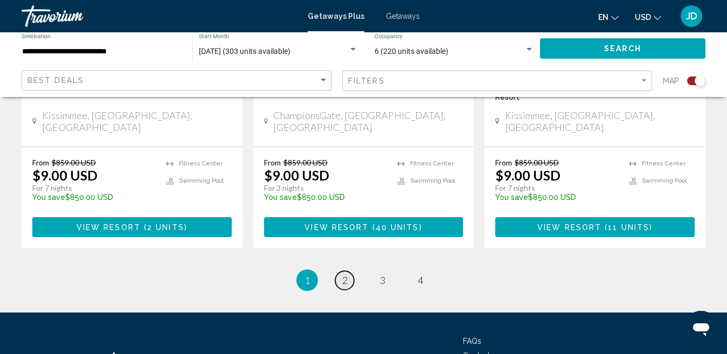
click at [344, 274] on span "2" at bounding box center [344, 280] width 5 height 12
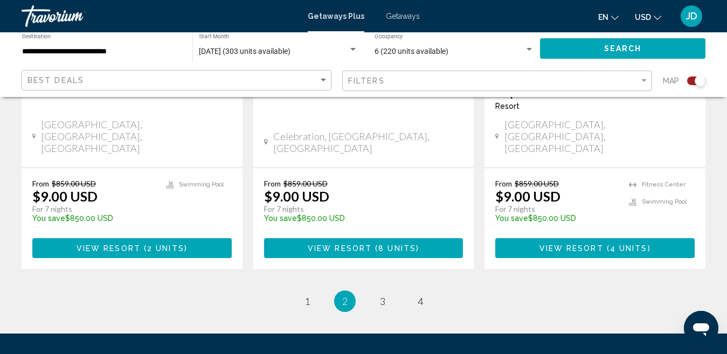
scroll to position [1781, 0]
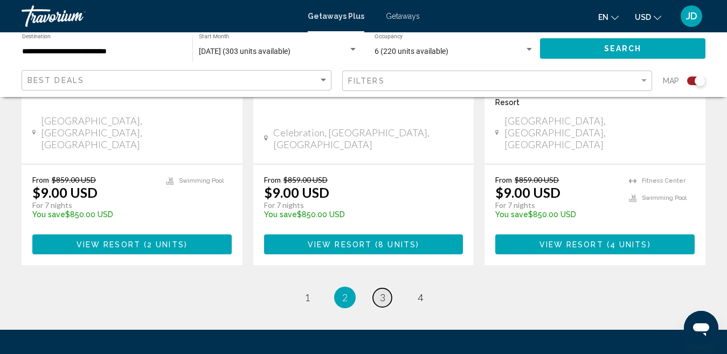
click at [378, 288] on link "page 3" at bounding box center [382, 297] width 19 height 19
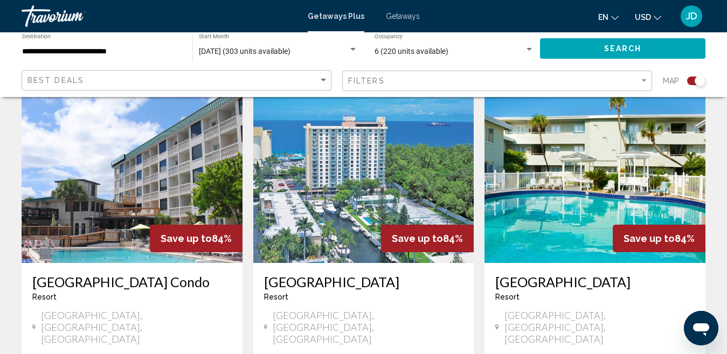
scroll to position [1207, 0]
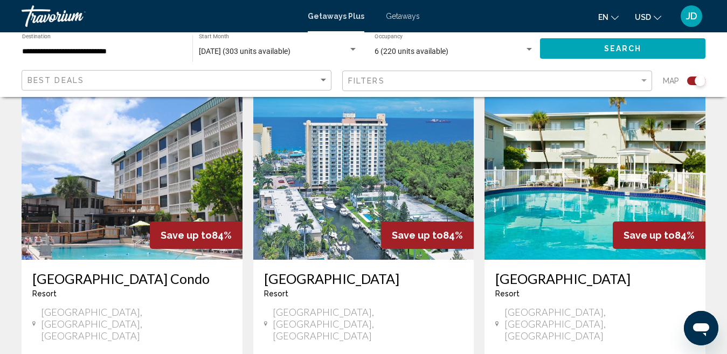
click at [148, 126] on img "Main content" at bounding box center [132, 173] width 221 height 172
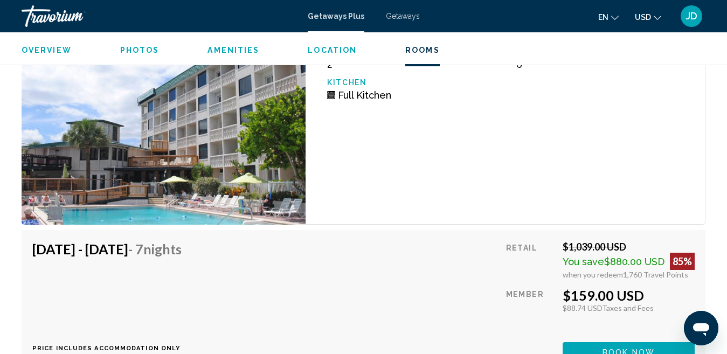
scroll to position [2052, 0]
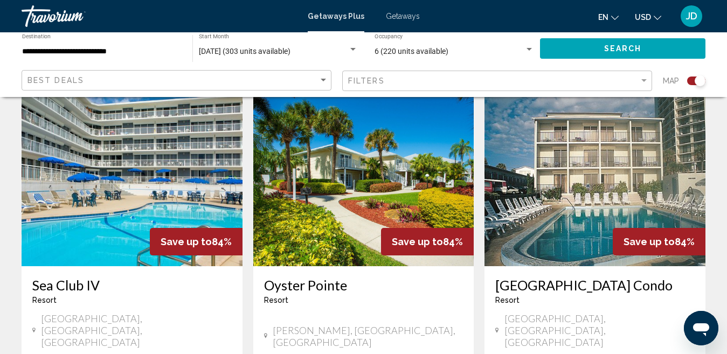
scroll to position [1597, 0]
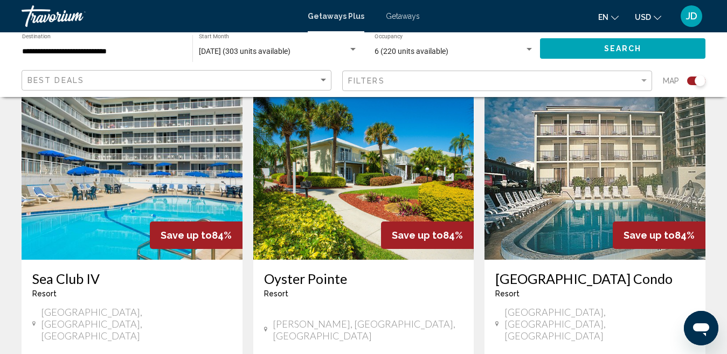
click at [178, 140] on img "Main content" at bounding box center [132, 173] width 221 height 172
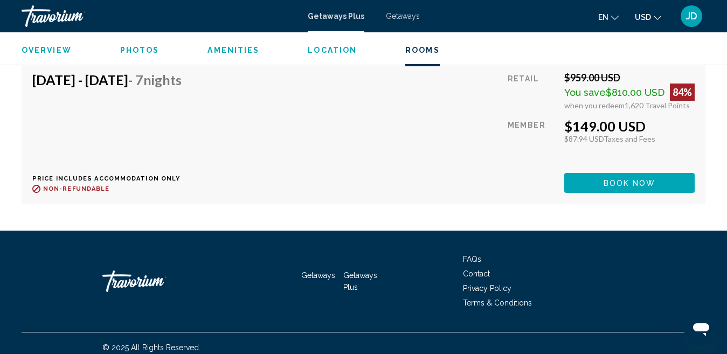
scroll to position [2805, 0]
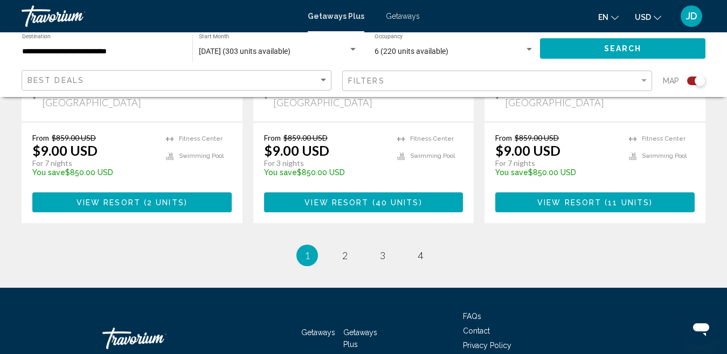
scroll to position [1836, 0]
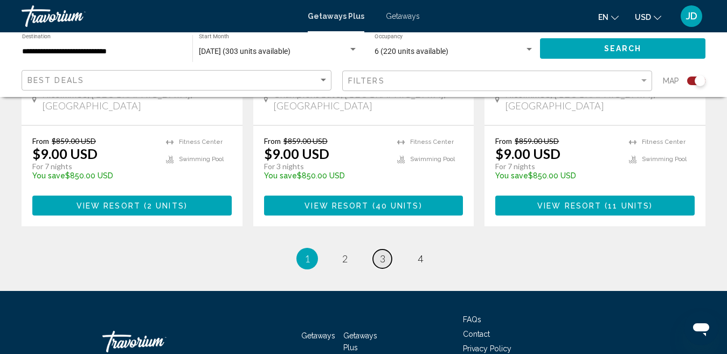
click at [381, 253] on span "3" at bounding box center [382, 259] width 5 height 12
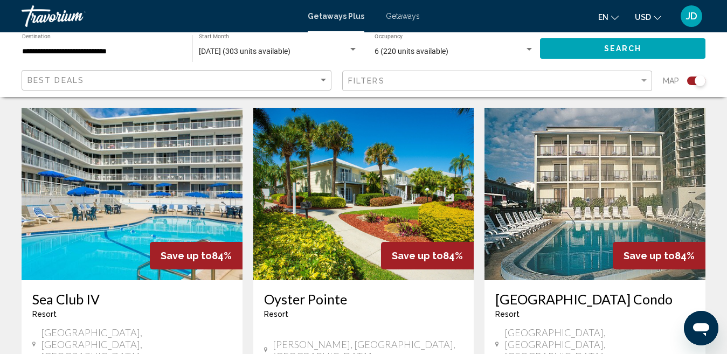
scroll to position [1556, 0]
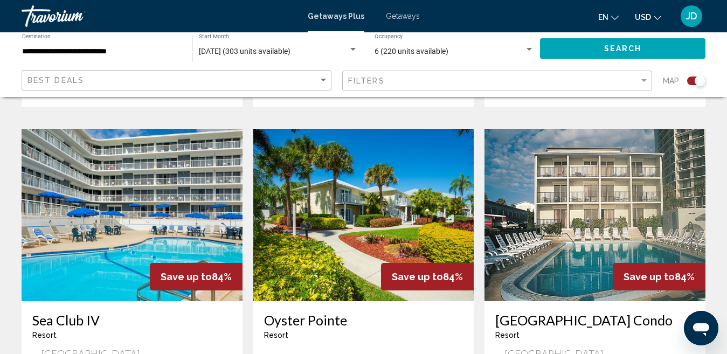
click at [578, 199] on img "Main content" at bounding box center [594, 215] width 221 height 172
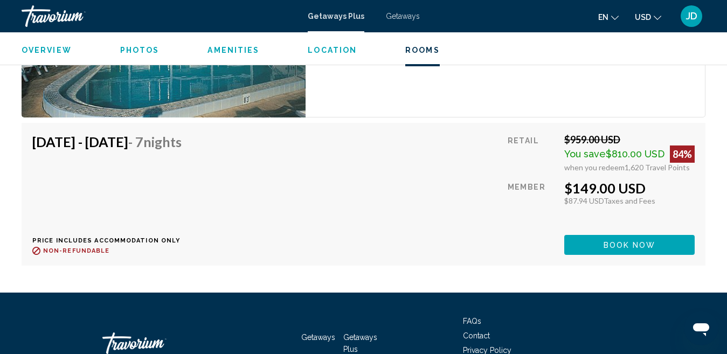
scroll to position [1880, 0]
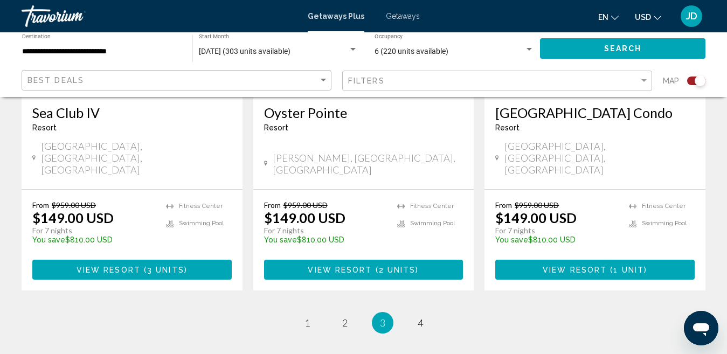
scroll to position [1802, 0]
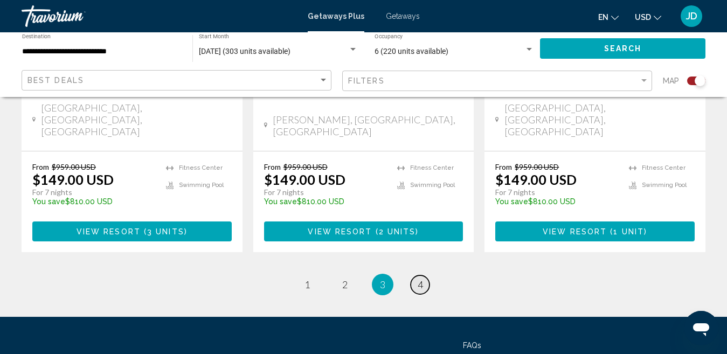
click at [415, 275] on link "page 4" at bounding box center [420, 284] width 19 height 19
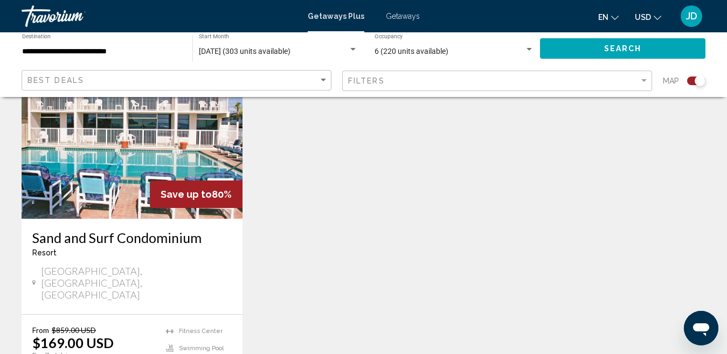
scroll to position [425, 0]
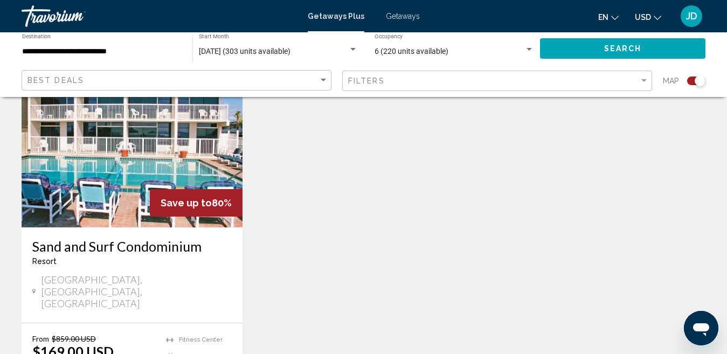
click at [160, 148] on img "Main content" at bounding box center [132, 141] width 221 height 172
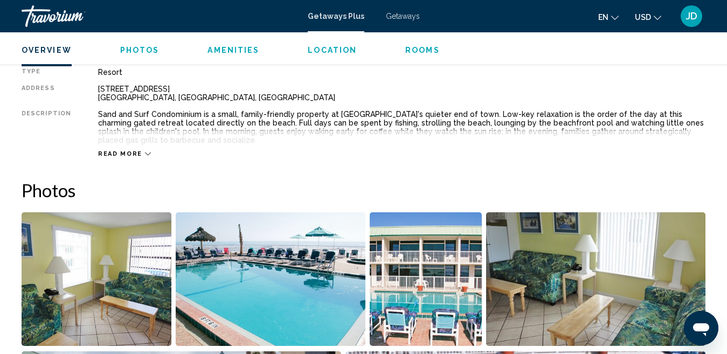
scroll to position [537, 0]
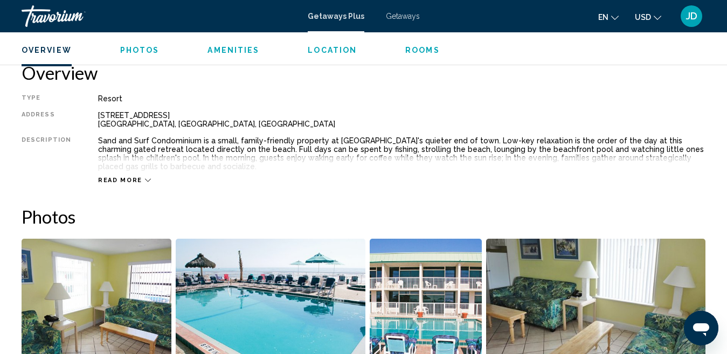
click at [135, 181] on span "Read more" at bounding box center [120, 180] width 44 height 7
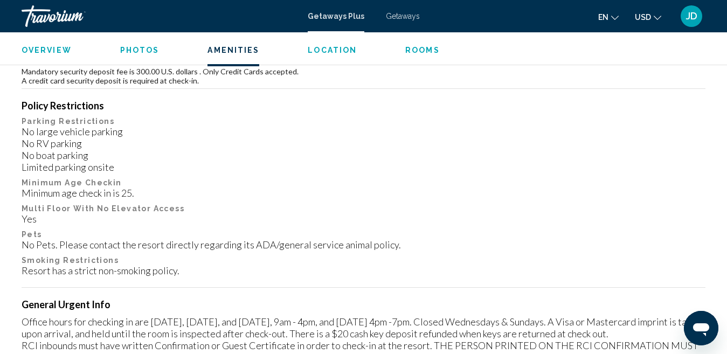
scroll to position [1007, 0]
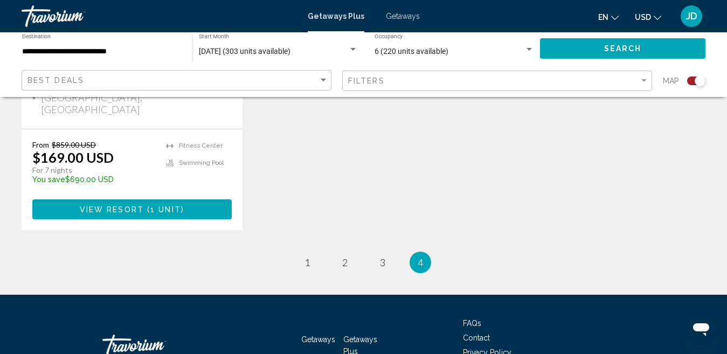
scroll to position [617, 0]
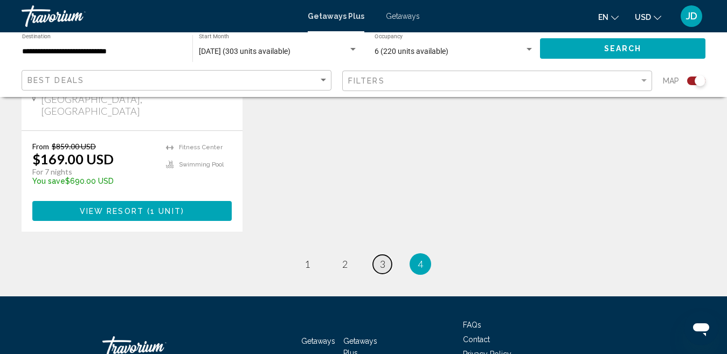
click at [377, 255] on link "page 3" at bounding box center [382, 264] width 19 height 19
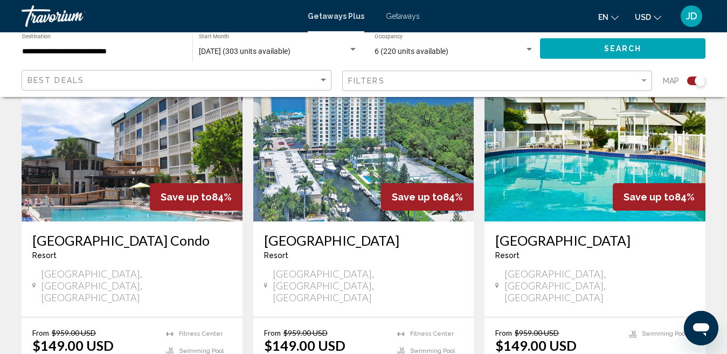
scroll to position [1238, 0]
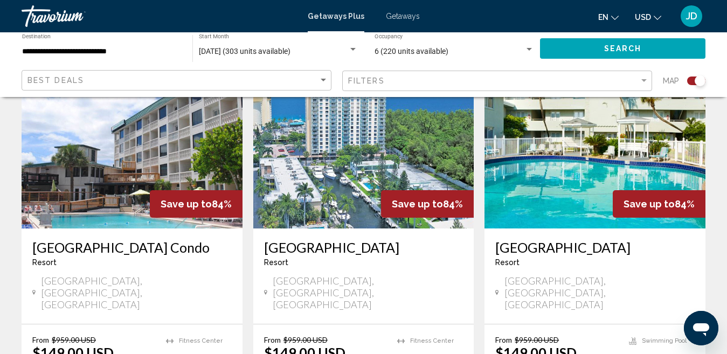
click at [185, 198] on span "Save up to" at bounding box center [186, 203] width 51 height 11
click at [115, 152] on img "Main content" at bounding box center [132, 142] width 221 height 172
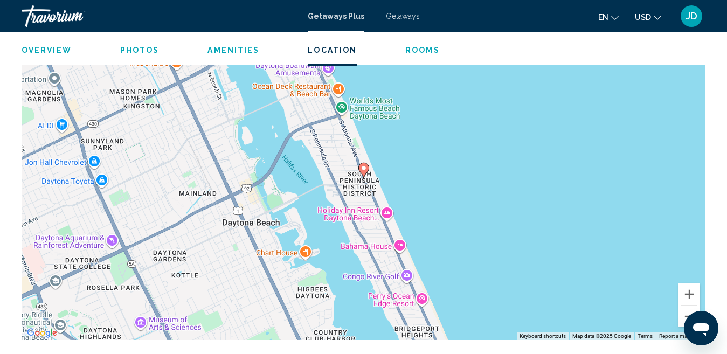
scroll to position [568, 0]
